Goal: Task Accomplishment & Management: Use online tool/utility

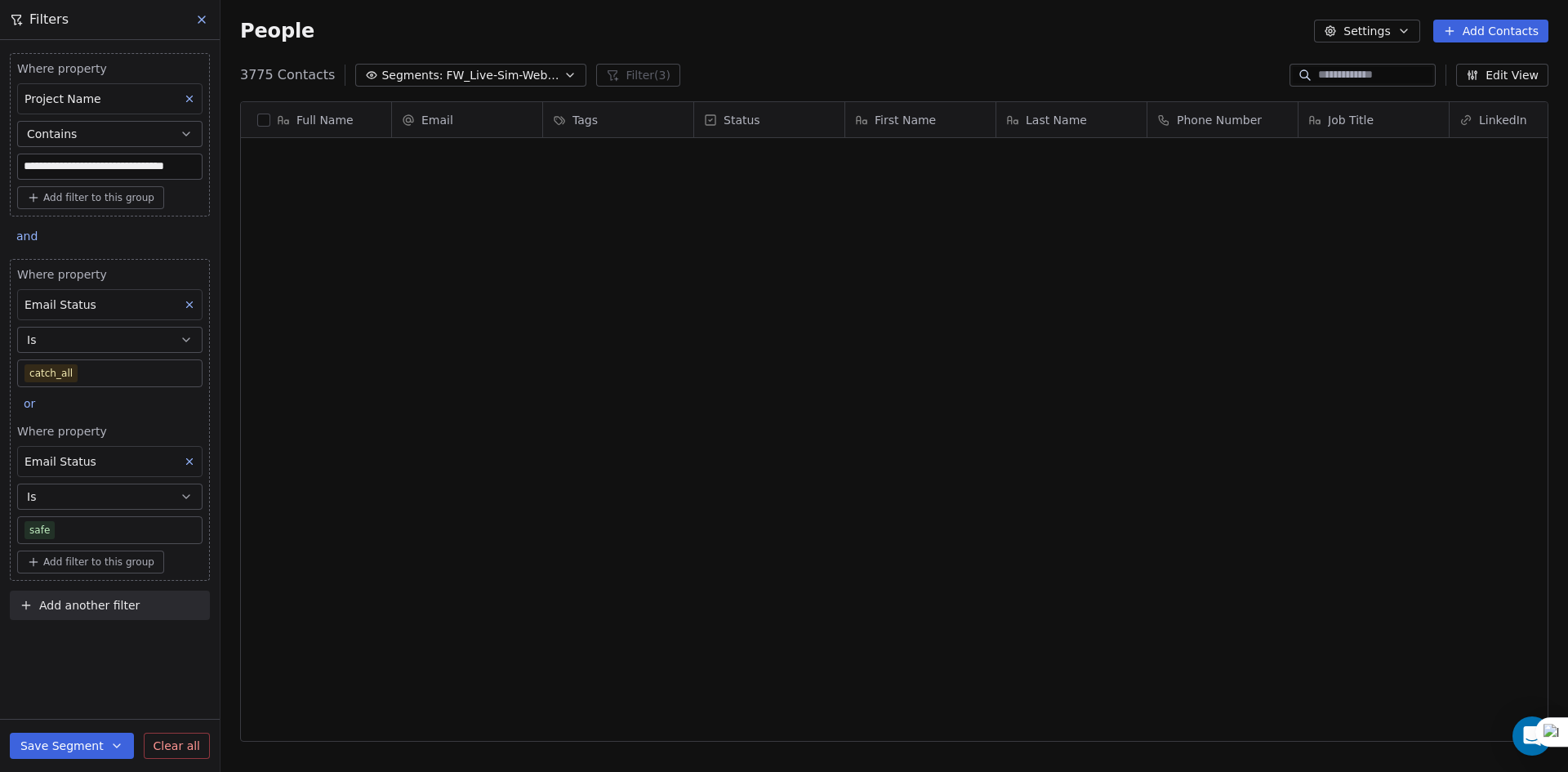
drag, startPoint x: 0, startPoint y: 0, endPoint x: 390, endPoint y: 72, distance: 396.6
click at [390, 72] on span "Segments:" at bounding box center [412, 75] width 61 height 17
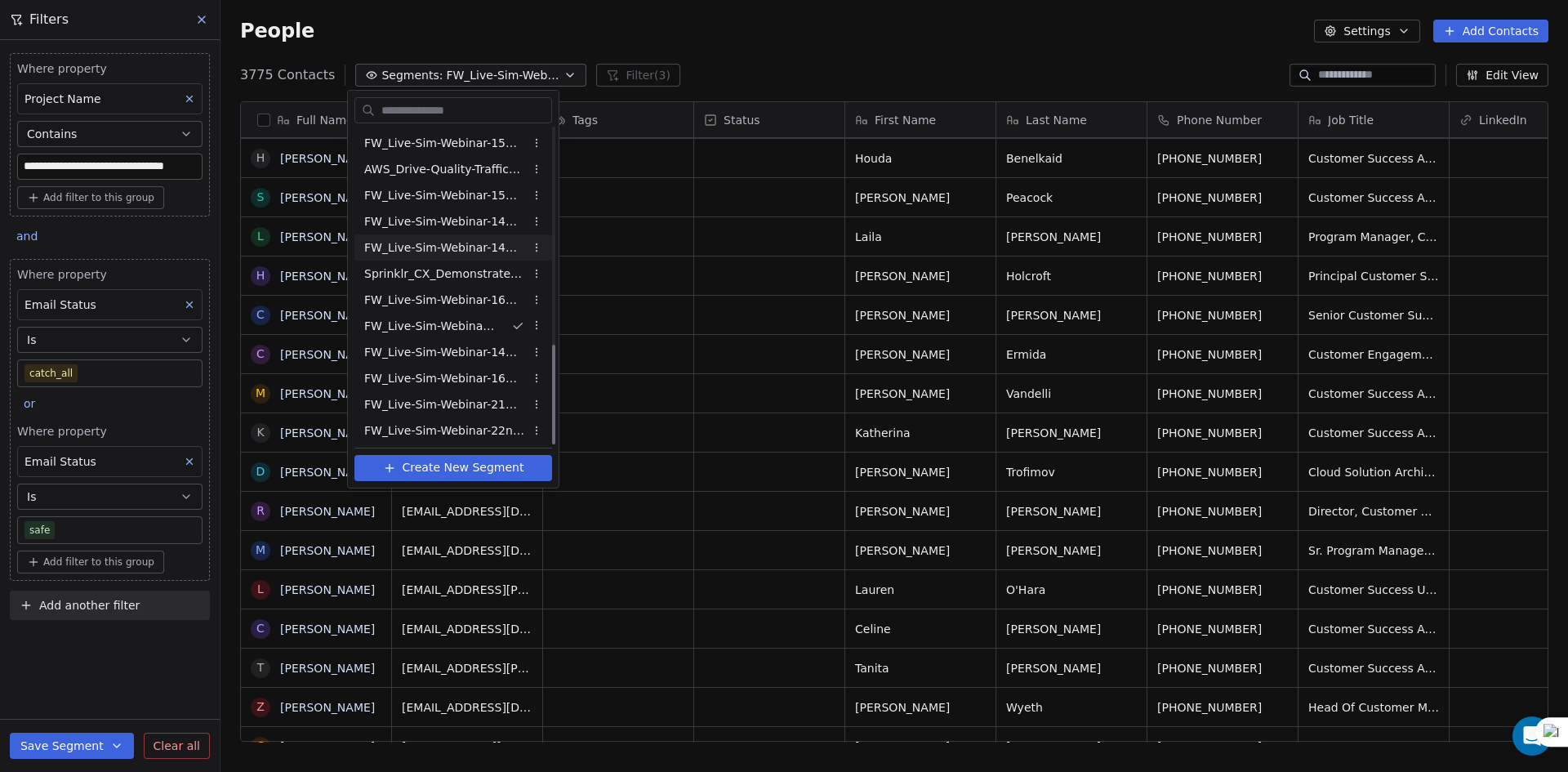
scroll to position [682, 0]
click at [464, 330] on span "FW_Live-Sim-Webinar-14Oct'25-EU CX" at bounding box center [431, 324] width 134 height 17
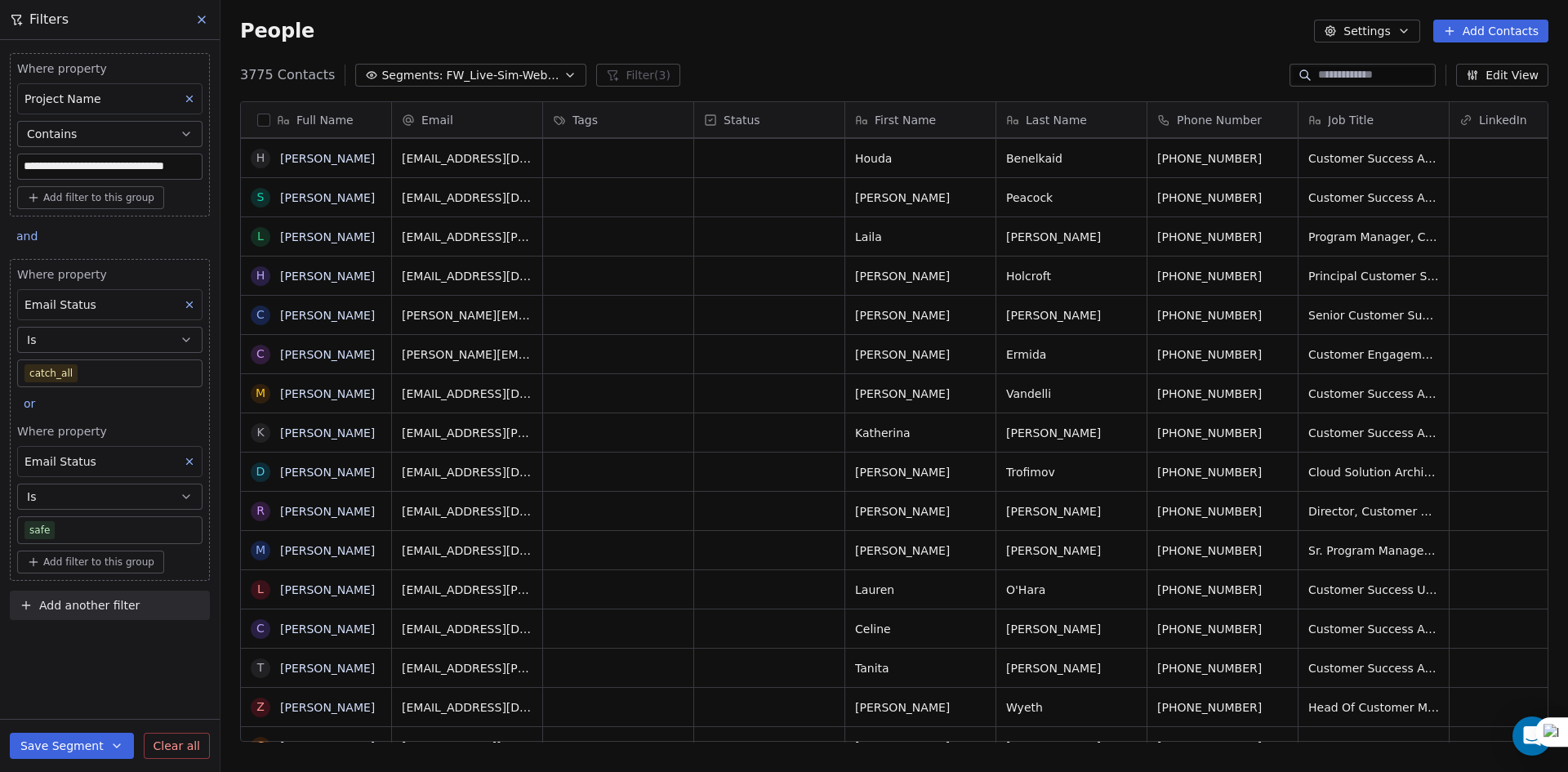
click at [191, 301] on icon at bounding box center [189, 305] width 11 height 11
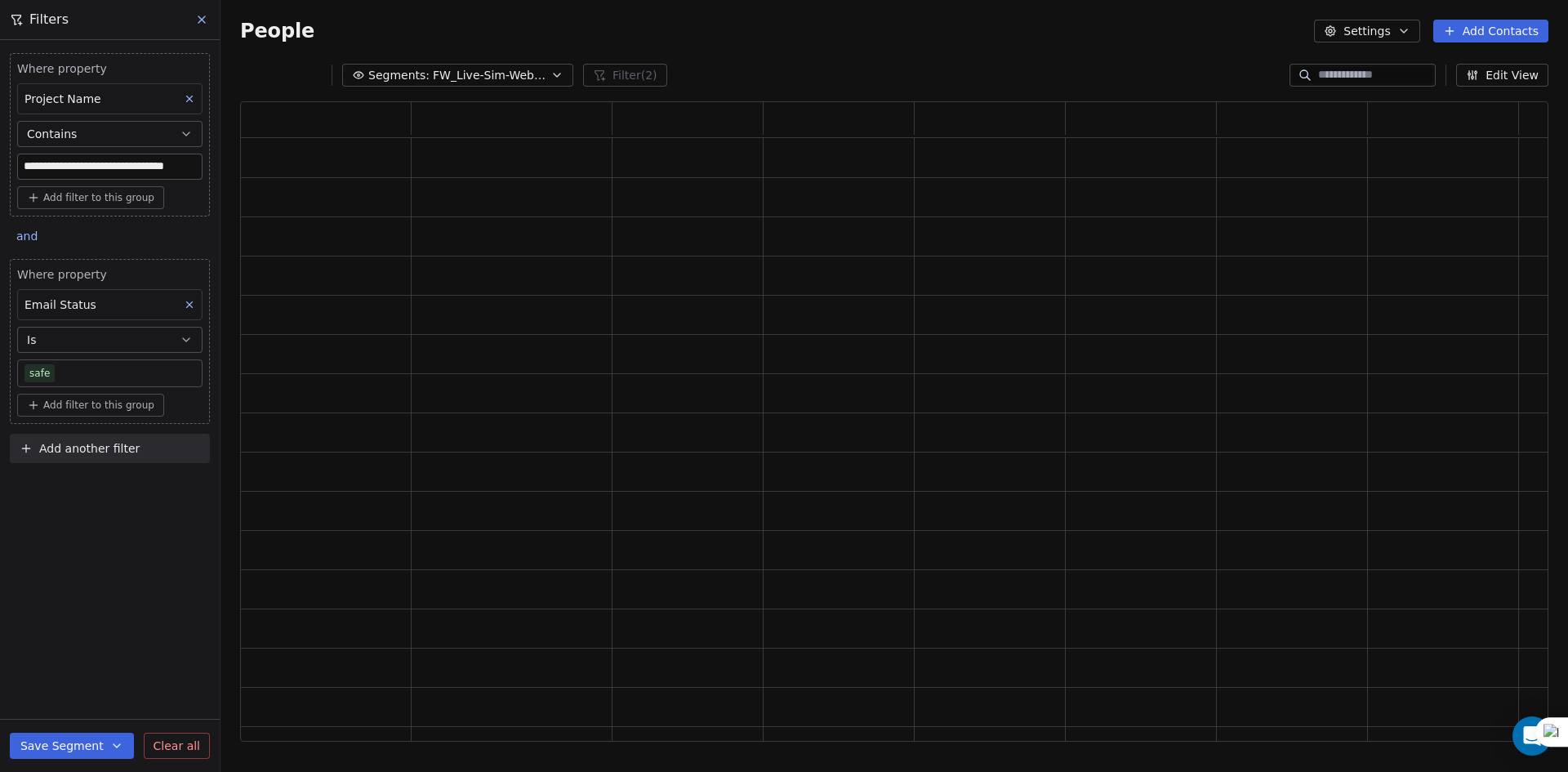
scroll to position [628, 1297]
click at [191, 301] on icon at bounding box center [189, 305] width 11 height 11
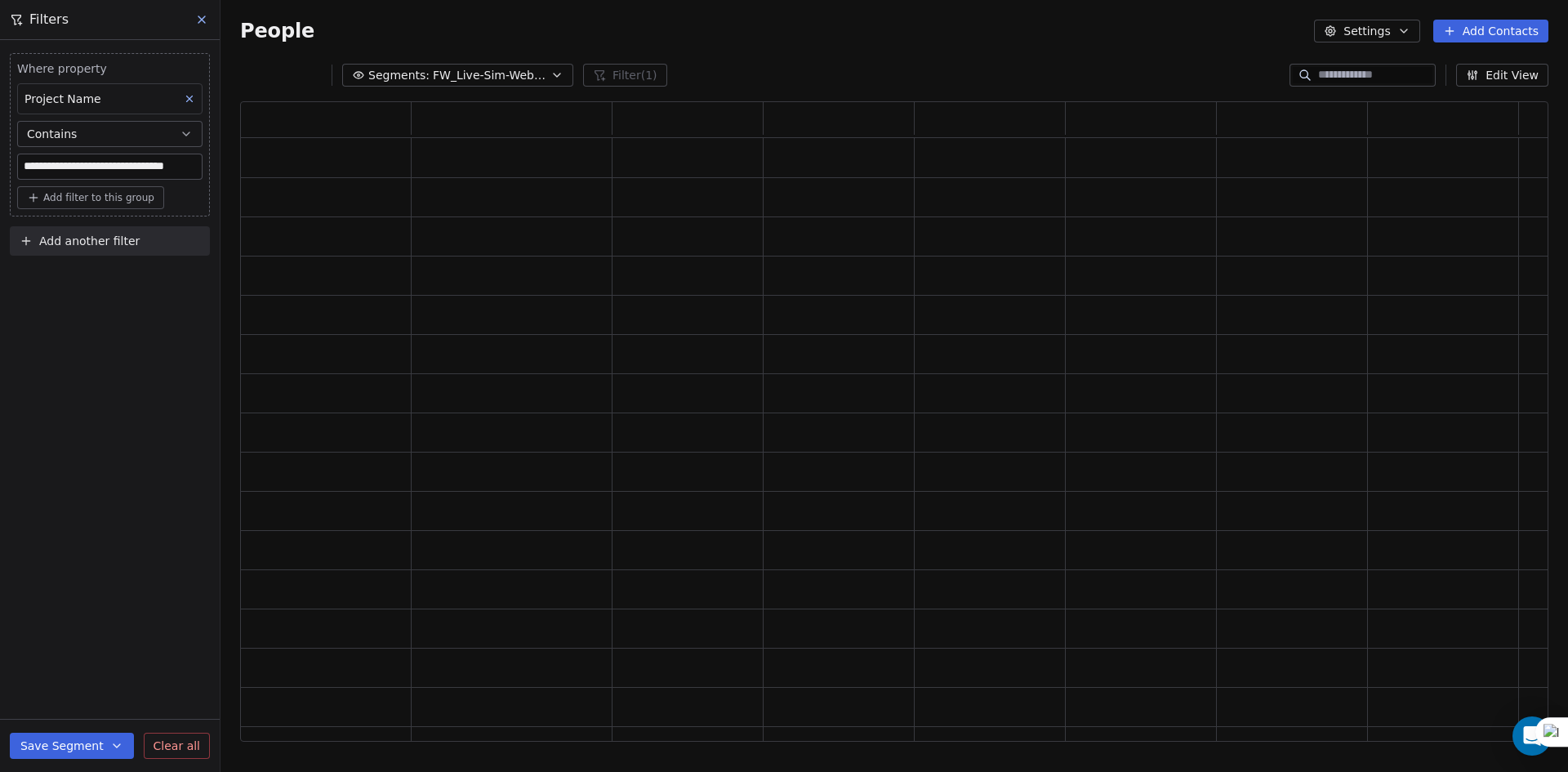
click at [110, 257] on div "Add another filter" at bounding box center [109, 245] width 200 height 36
click at [109, 250] on button "Add another filter" at bounding box center [109, 241] width 200 height 30
click at [102, 281] on span "Contact properties" at bounding box center [79, 280] width 106 height 17
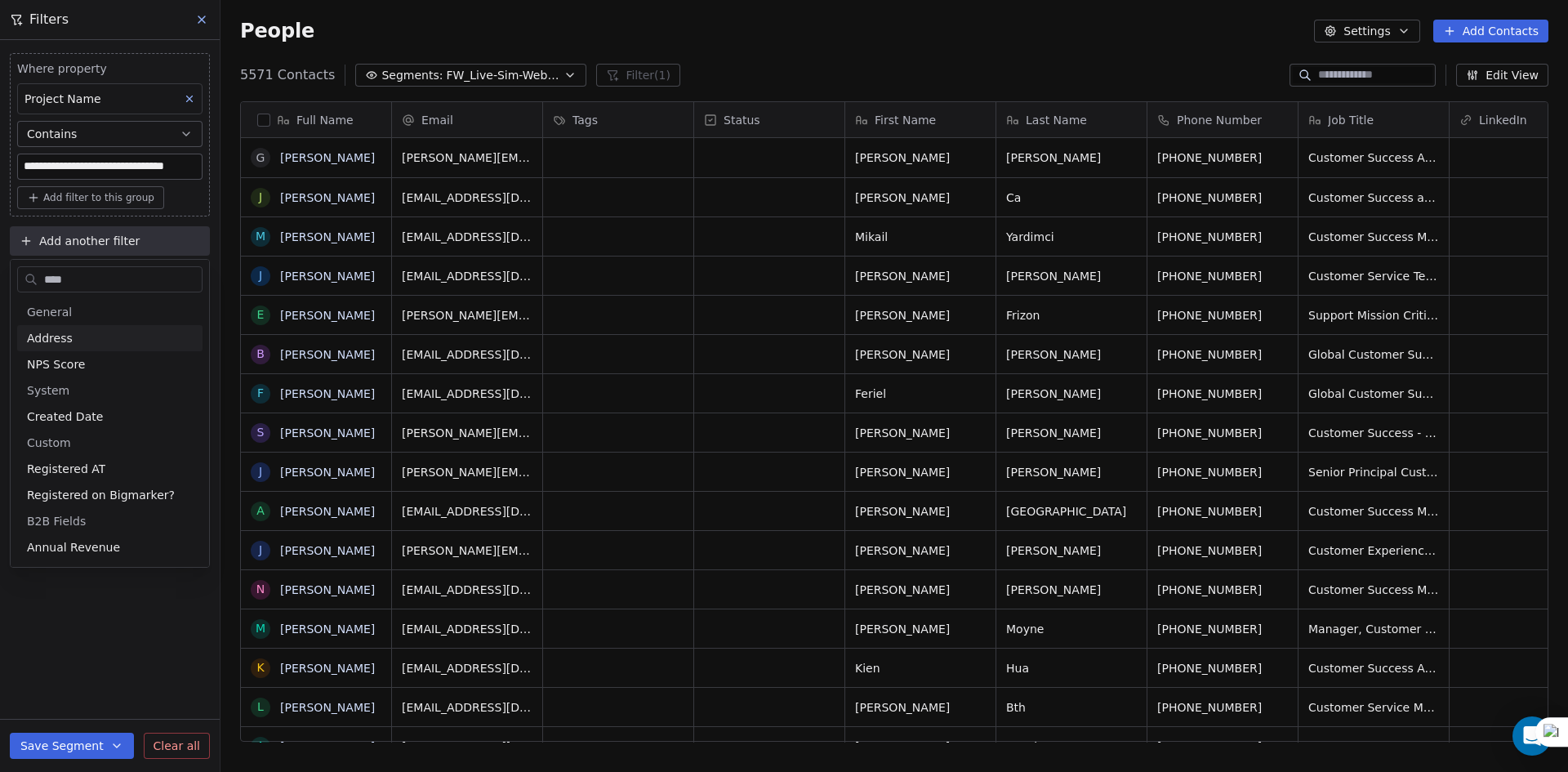
scroll to position [667, 1336]
type input "****"
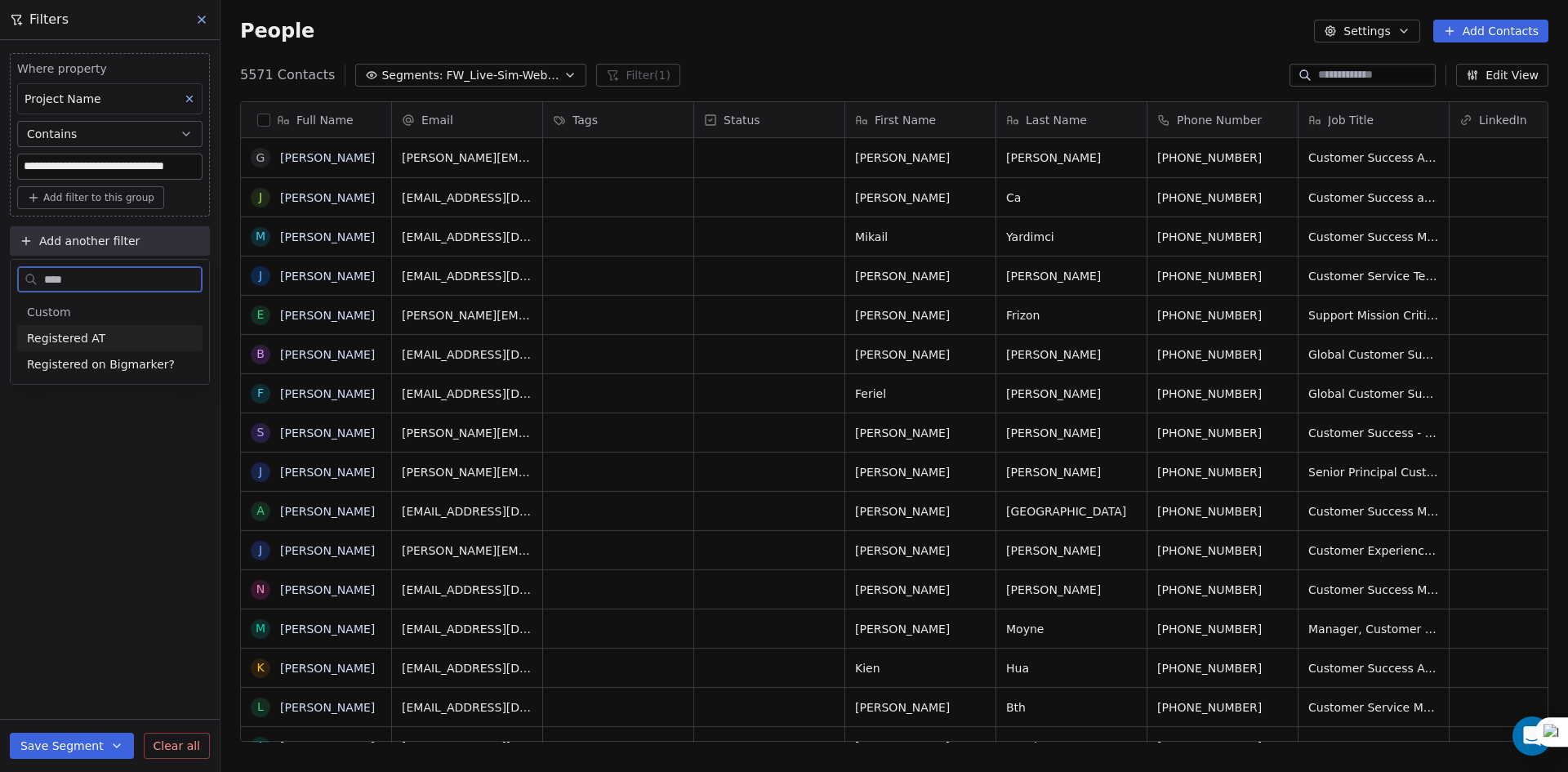
click at [132, 354] on div "Registered on Bigmarker?" at bounding box center [110, 364] width 185 height 26
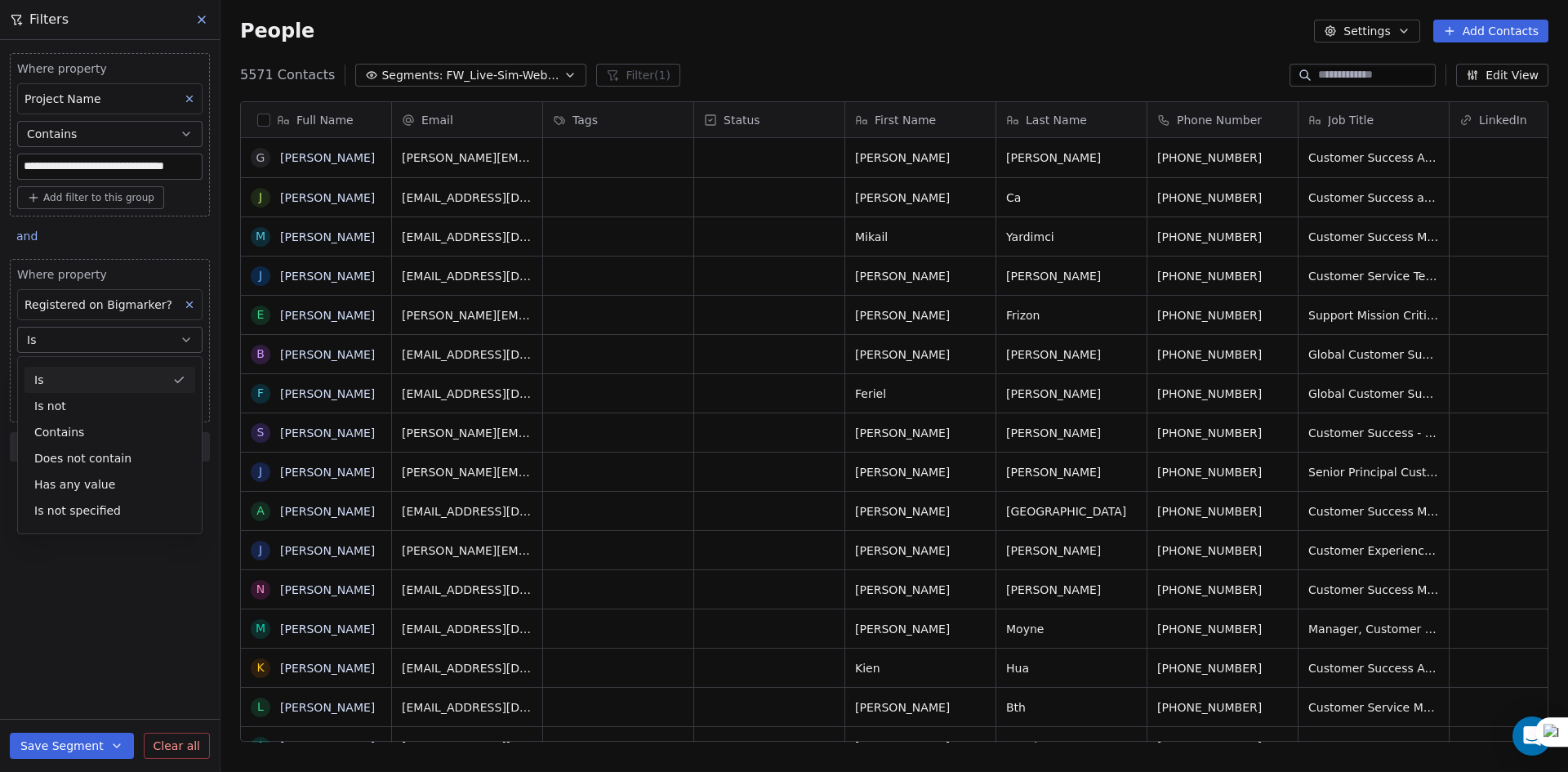
click at [98, 337] on button "Is" at bounding box center [110, 339] width 185 height 26
click at [98, 369] on input at bounding box center [110, 373] width 183 height 25
type input "****"
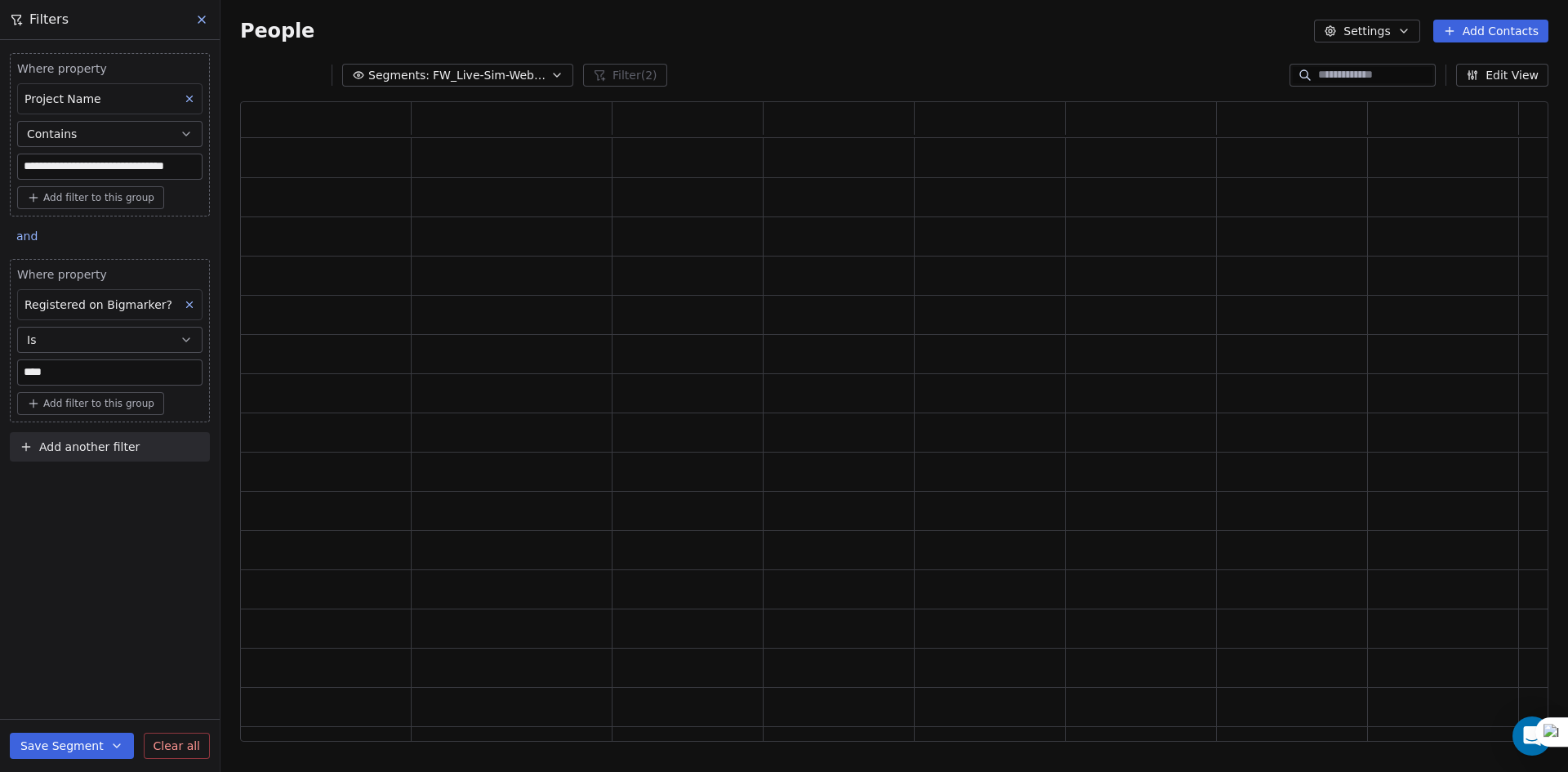
scroll to position [628, 1297]
click at [76, 519] on div "**********" at bounding box center [110, 406] width 220 height 732
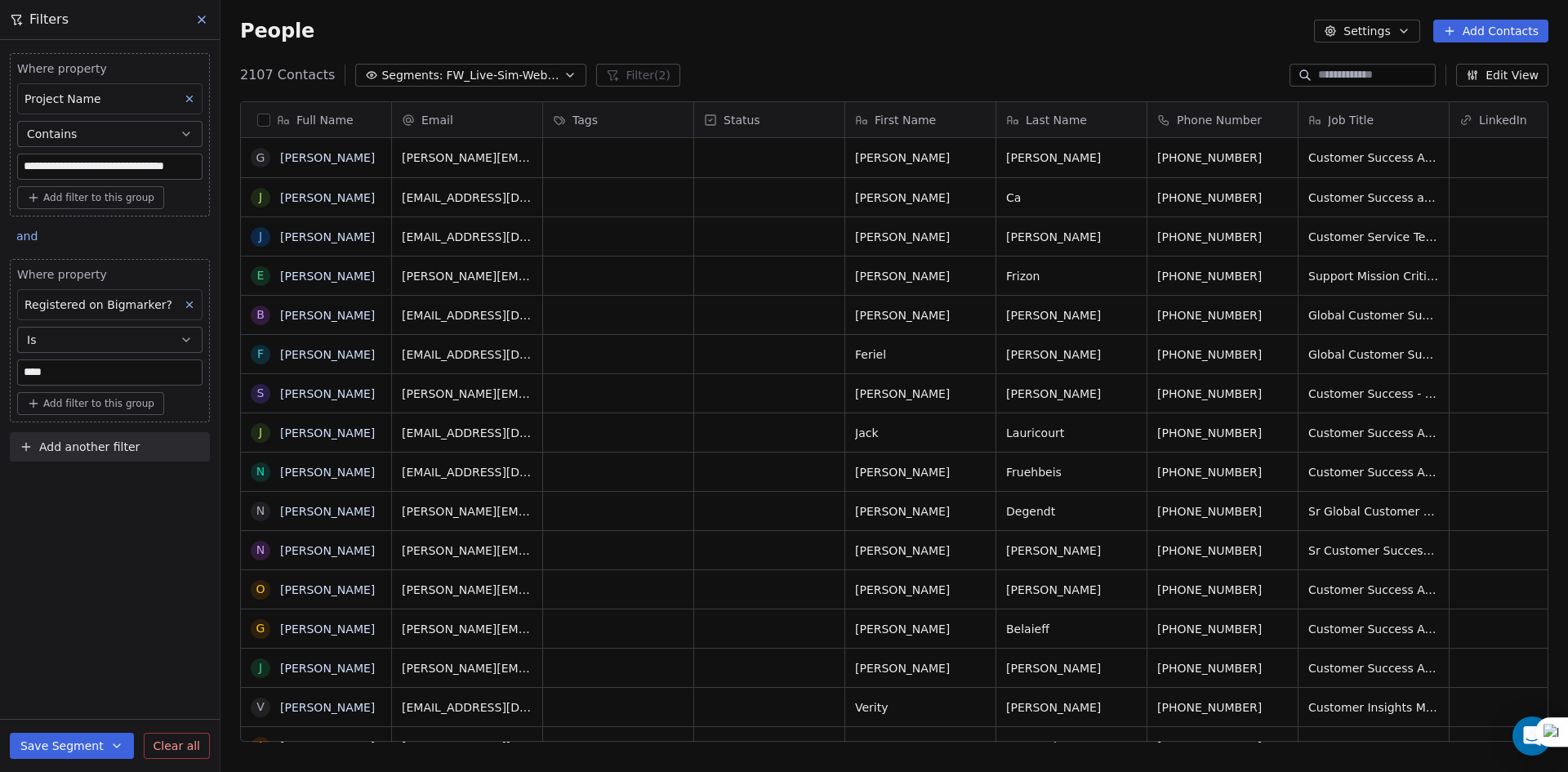
scroll to position [667, 1336]
click at [261, 121] on button "button" at bounding box center [264, 120] width 13 height 13
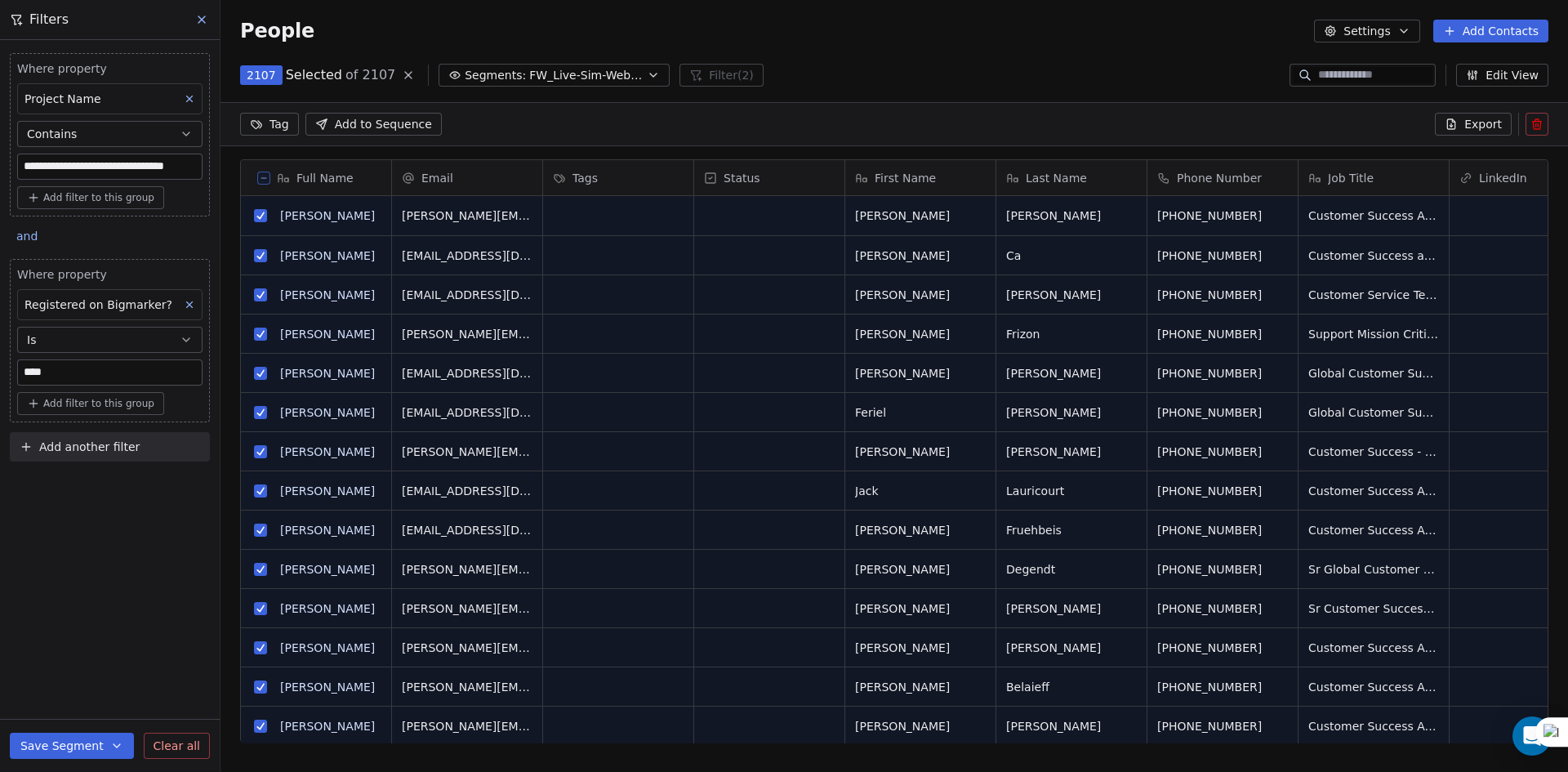
click at [1495, 121] on span "Export" at bounding box center [1483, 123] width 37 height 16
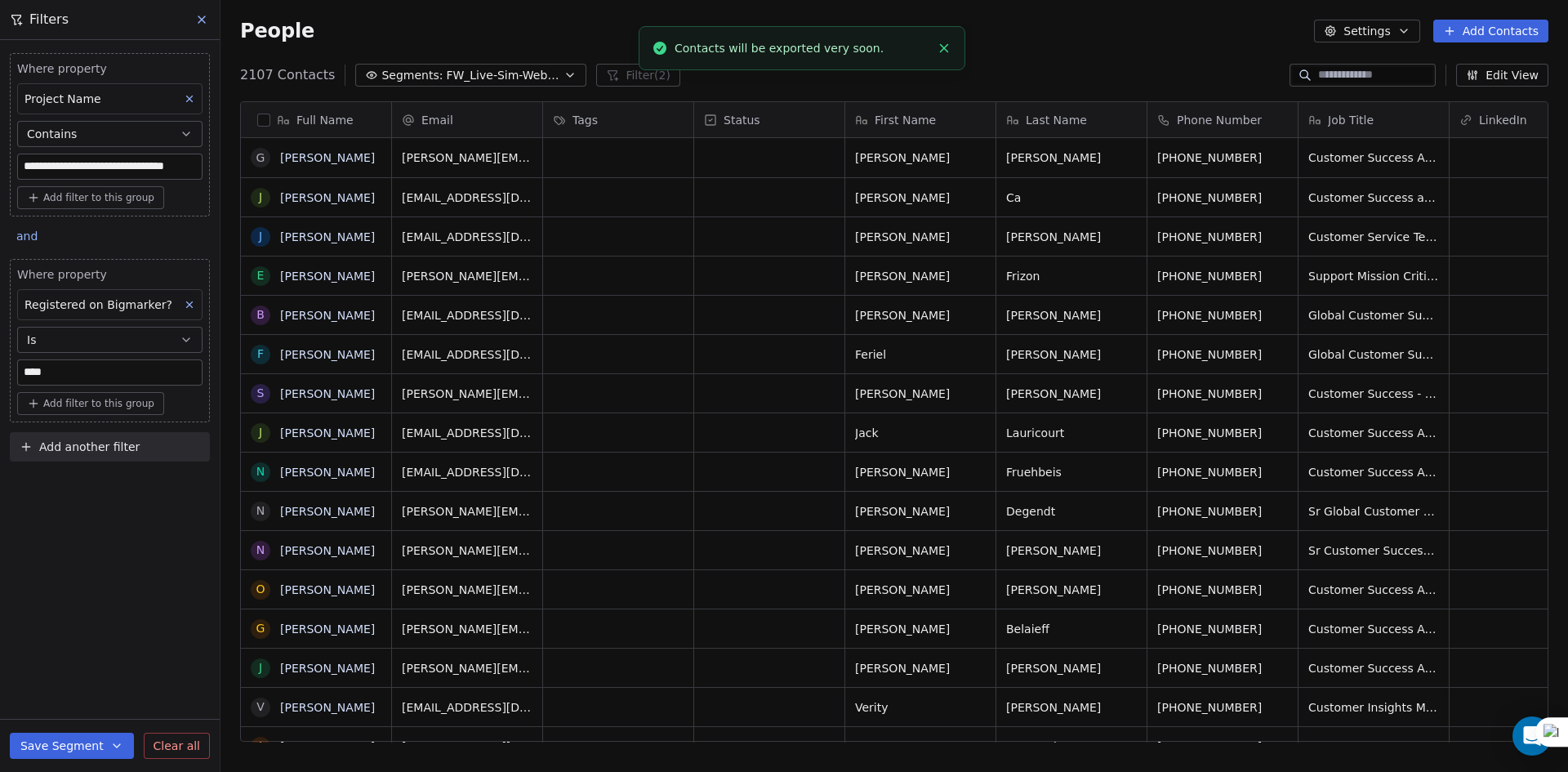
scroll to position [667, 1336]
click at [848, 42] on link "here" at bounding box center [860, 39] width 24 height 12
